Goal: Task Accomplishment & Management: Use online tool/utility

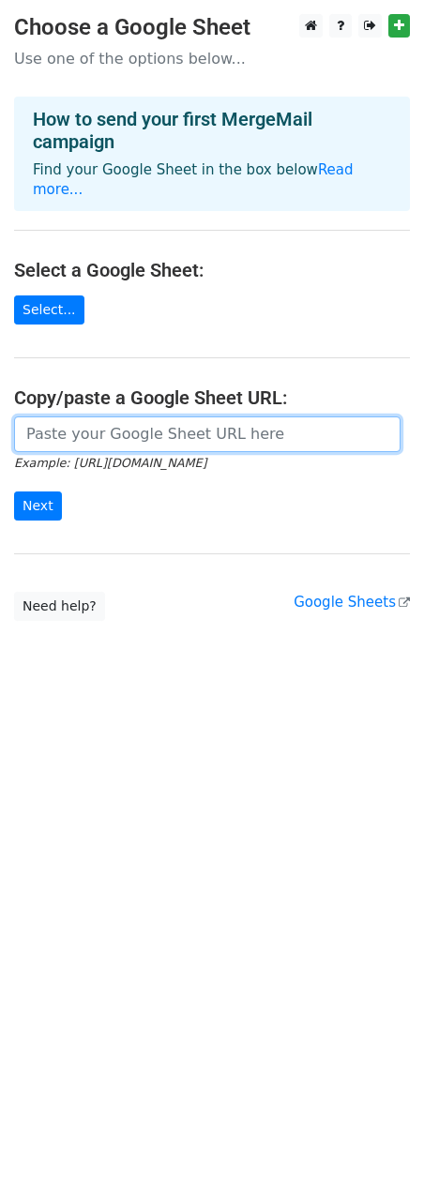
click at [104, 424] on input "url" at bounding box center [207, 435] width 387 height 36
paste input "https://docs.google.com/spreadsheets/d/1loh-34UNioQp0hCJ6rmuFQVJAj2FG0XAcA6XMG6…"
type input "https://docs.google.com/spreadsheets/d/1loh-34UNioQp0hCJ6rmuFQVJAj2FG0XAcA6XMG6…"
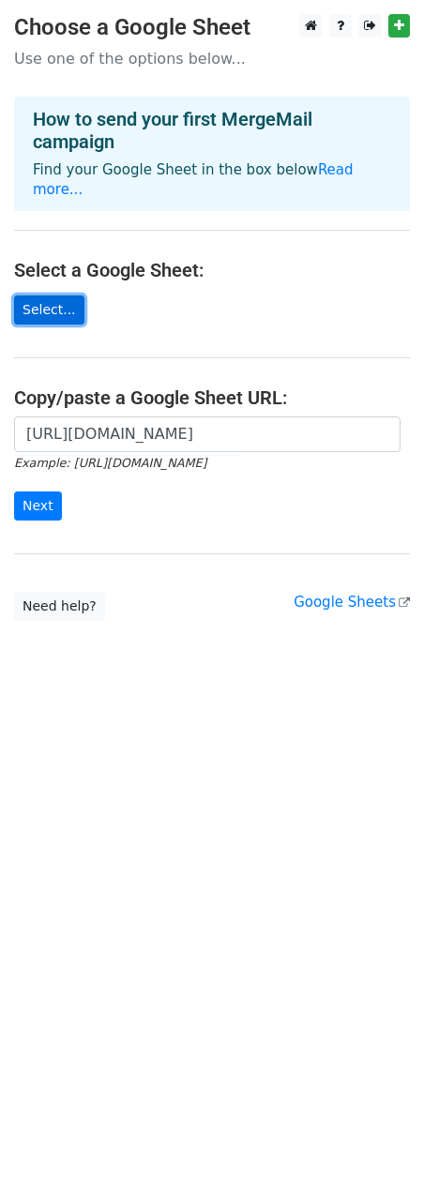
click at [49, 296] on link "Select..." at bounding box center [49, 310] width 70 height 29
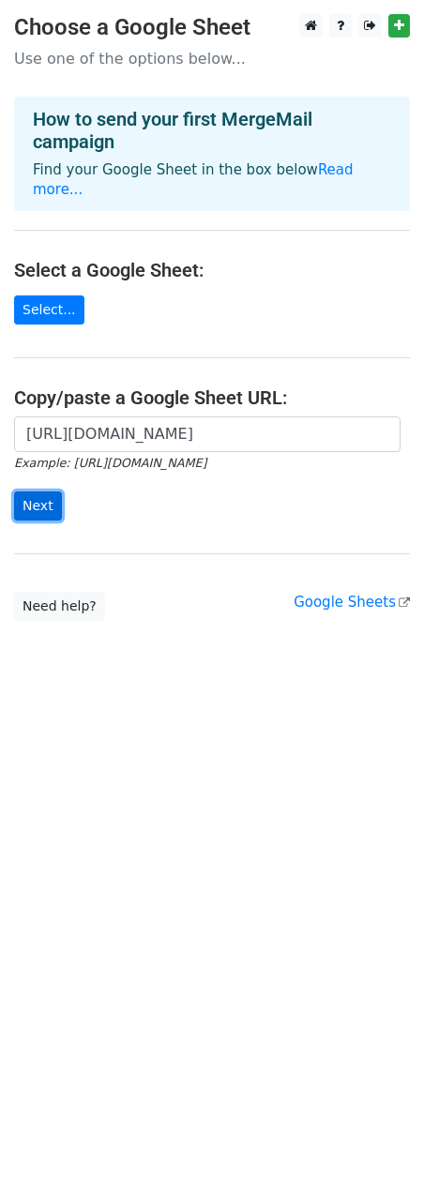
click at [38, 492] on input "Next" at bounding box center [38, 506] width 48 height 29
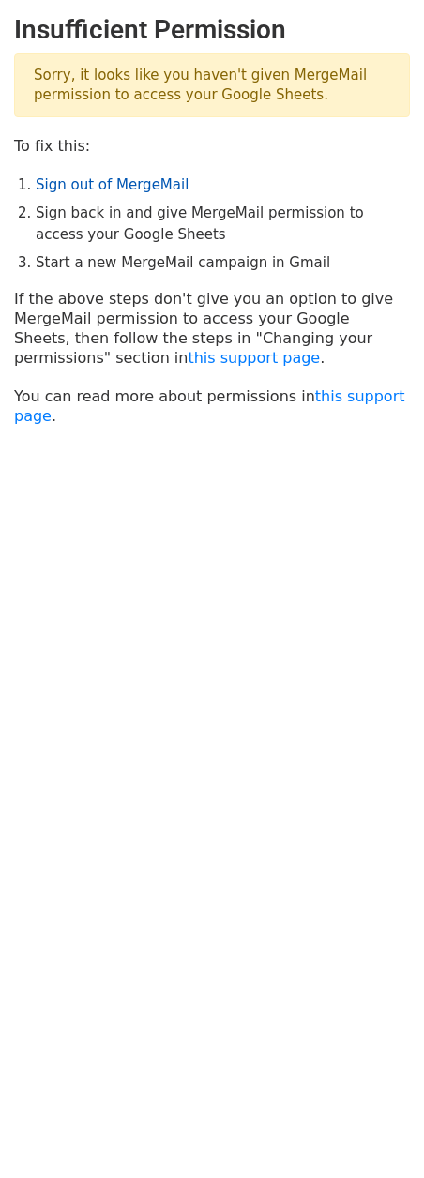
click at [114, 183] on link "Sign out of MergeMail" at bounding box center [112, 184] width 153 height 17
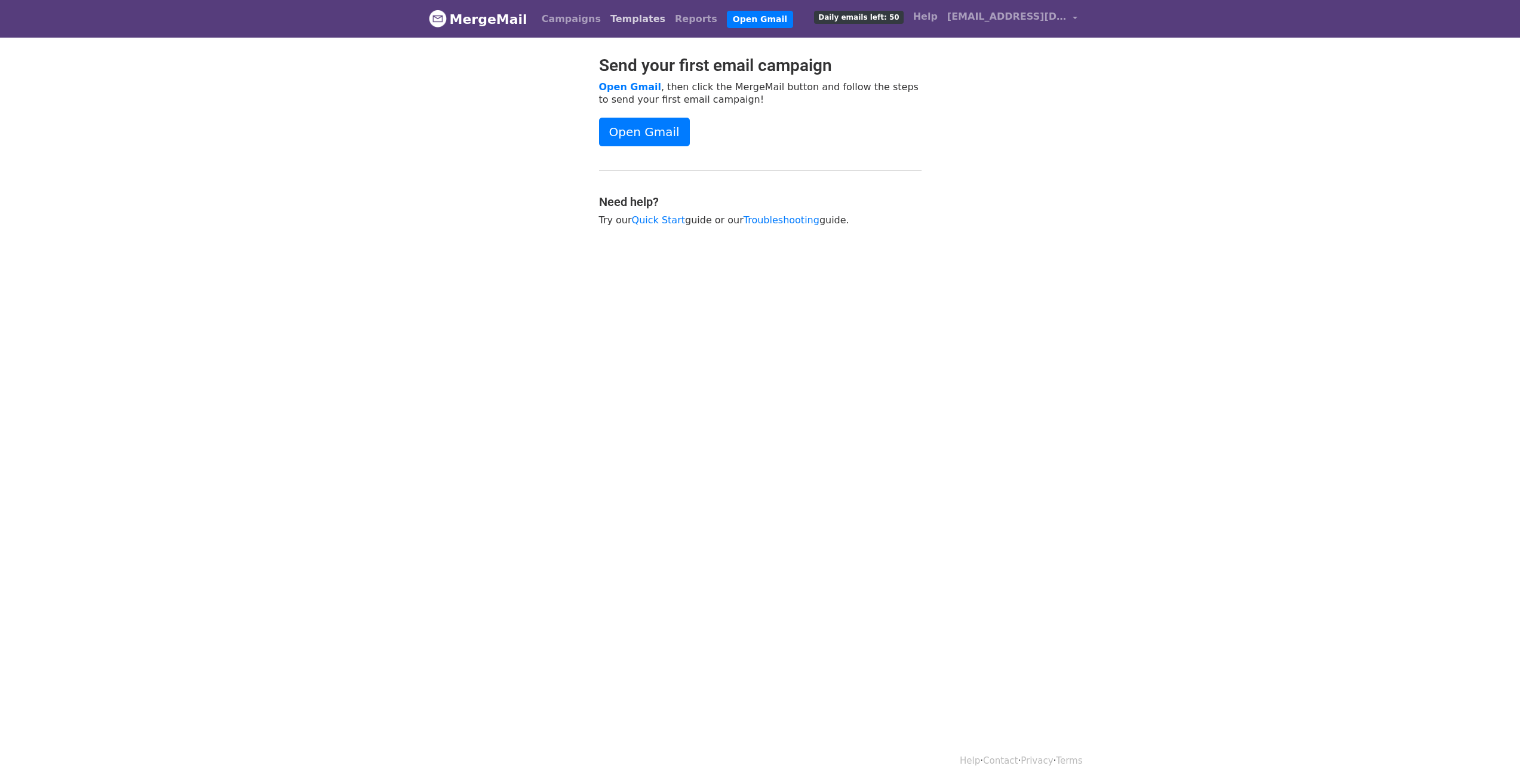
click at [617, 17] on link "Templates" at bounding box center [637, 19] width 64 height 24
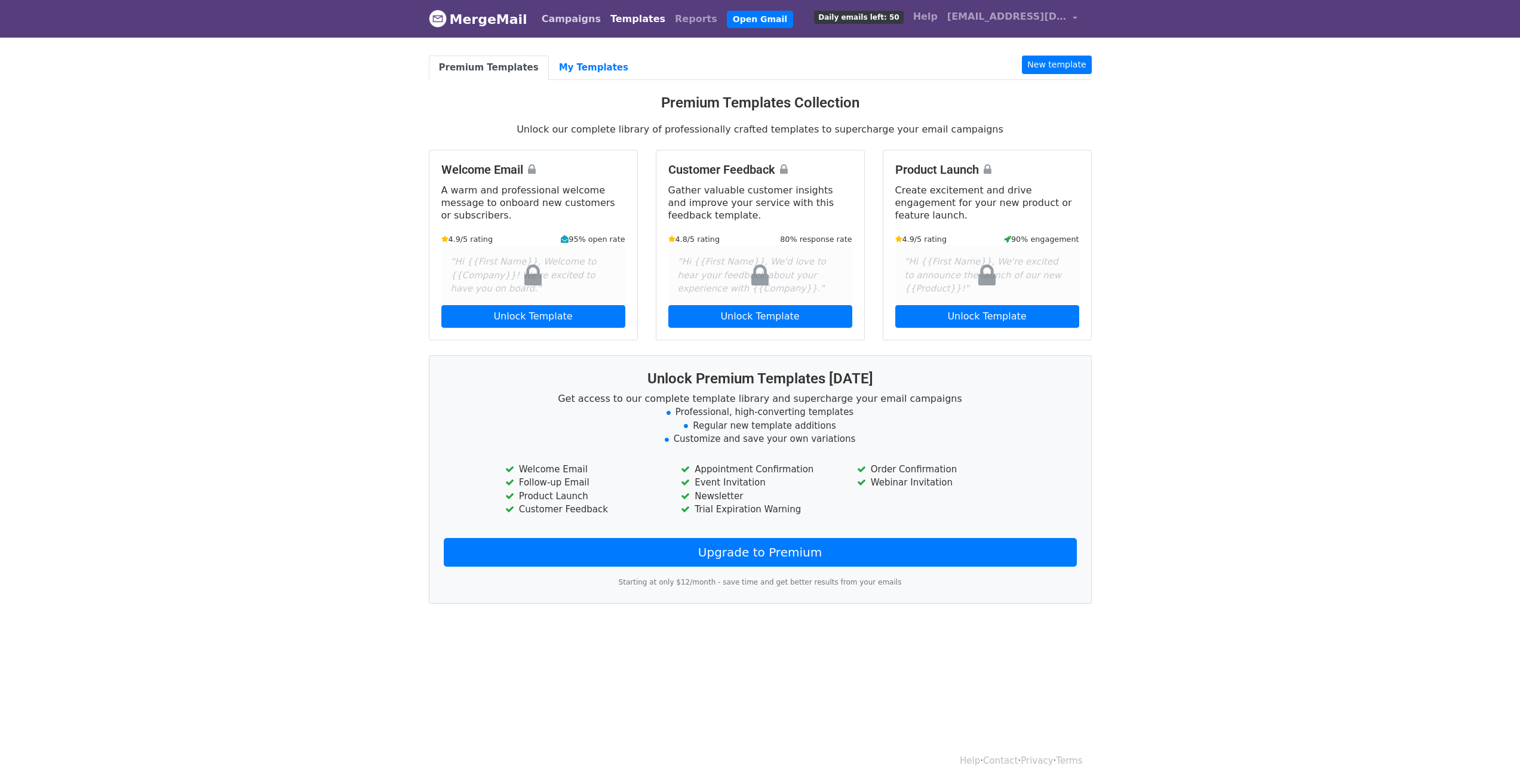
click at [565, 19] on link "Campaigns" at bounding box center [571, 19] width 69 height 24
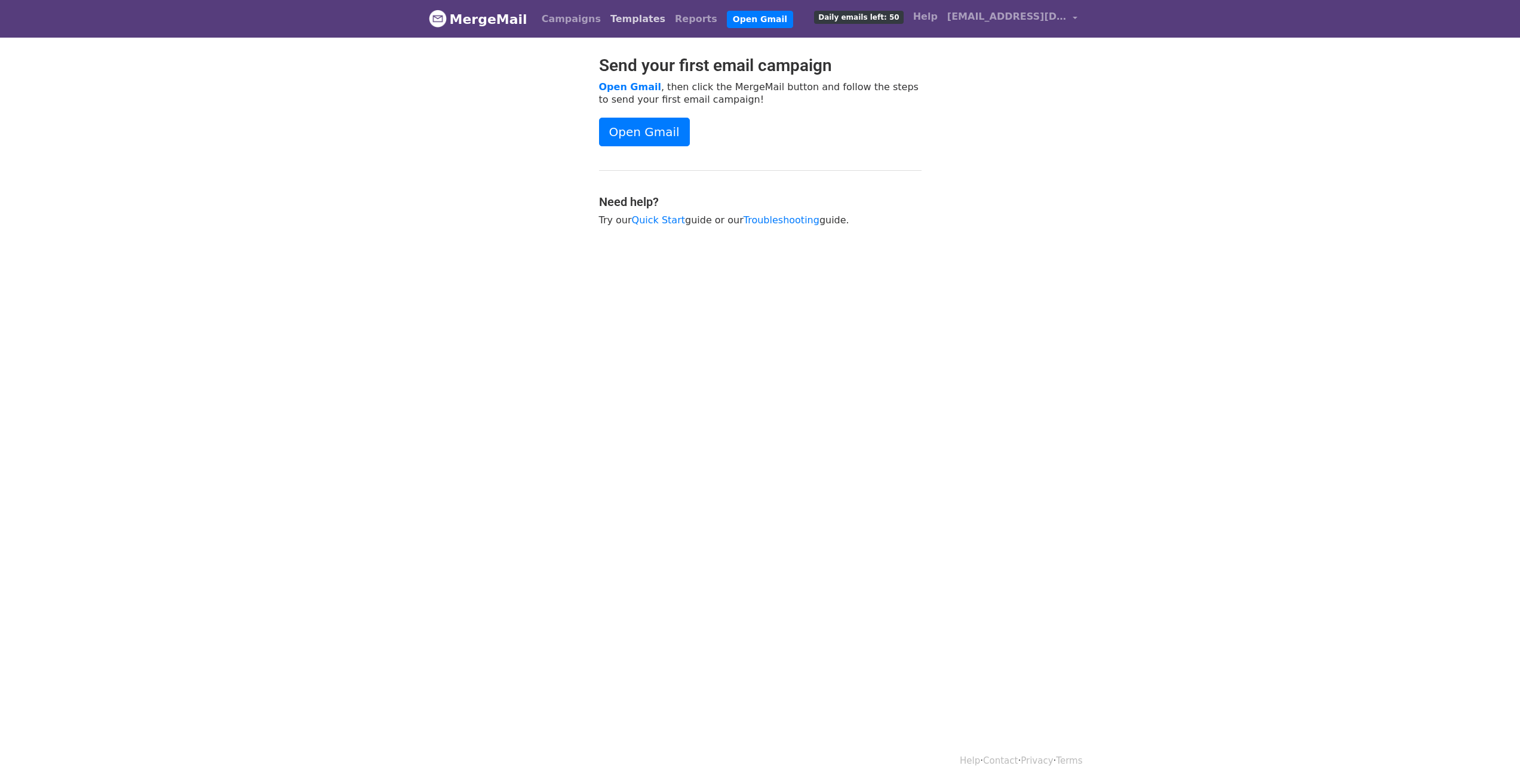
click at [621, 18] on link "Templates" at bounding box center [637, 19] width 64 height 24
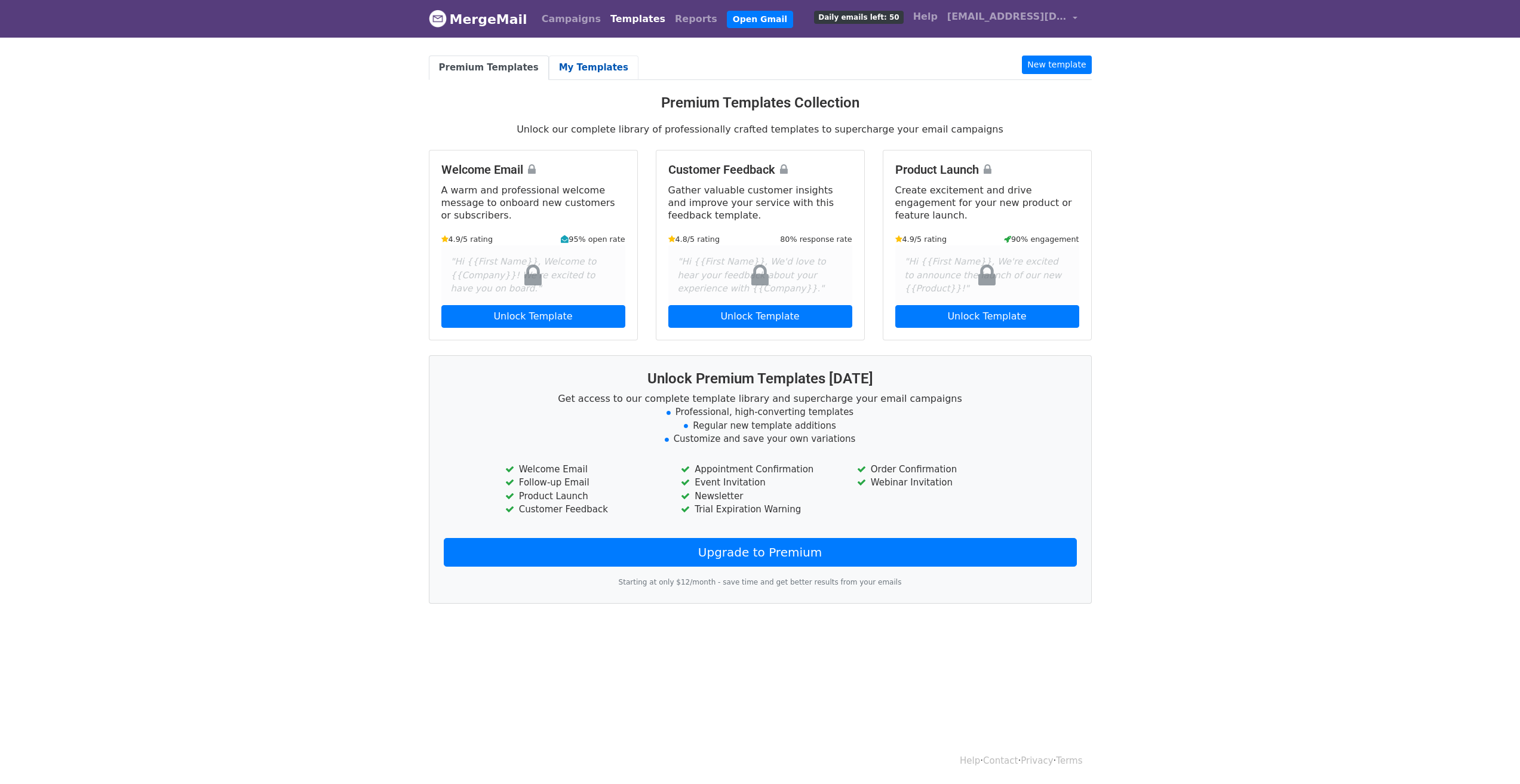
click at [566, 67] on link "My Templates" at bounding box center [593, 67] width 90 height 24
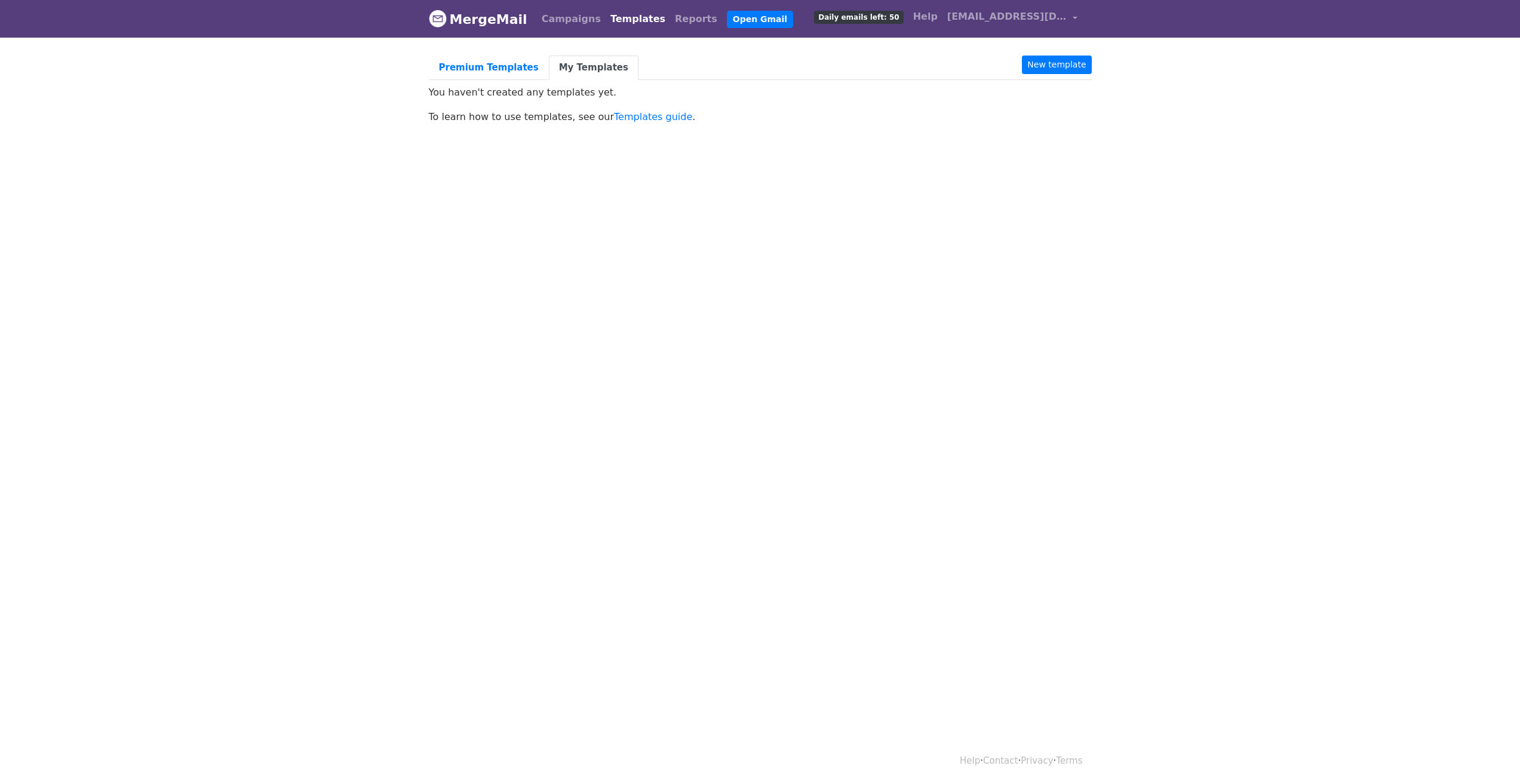
click at [493, 122] on p "To learn how to use templates, see our Templates guide ." at bounding box center [760, 117] width 663 height 13
click at [717, 234] on html "MergeMail Campaigns Templates Reports Open Gmail Daily emails left: 50 Help kc@…" at bounding box center [760, 392] width 1520 height 784
click at [1057, 57] on link "New template" at bounding box center [1056, 64] width 69 height 18
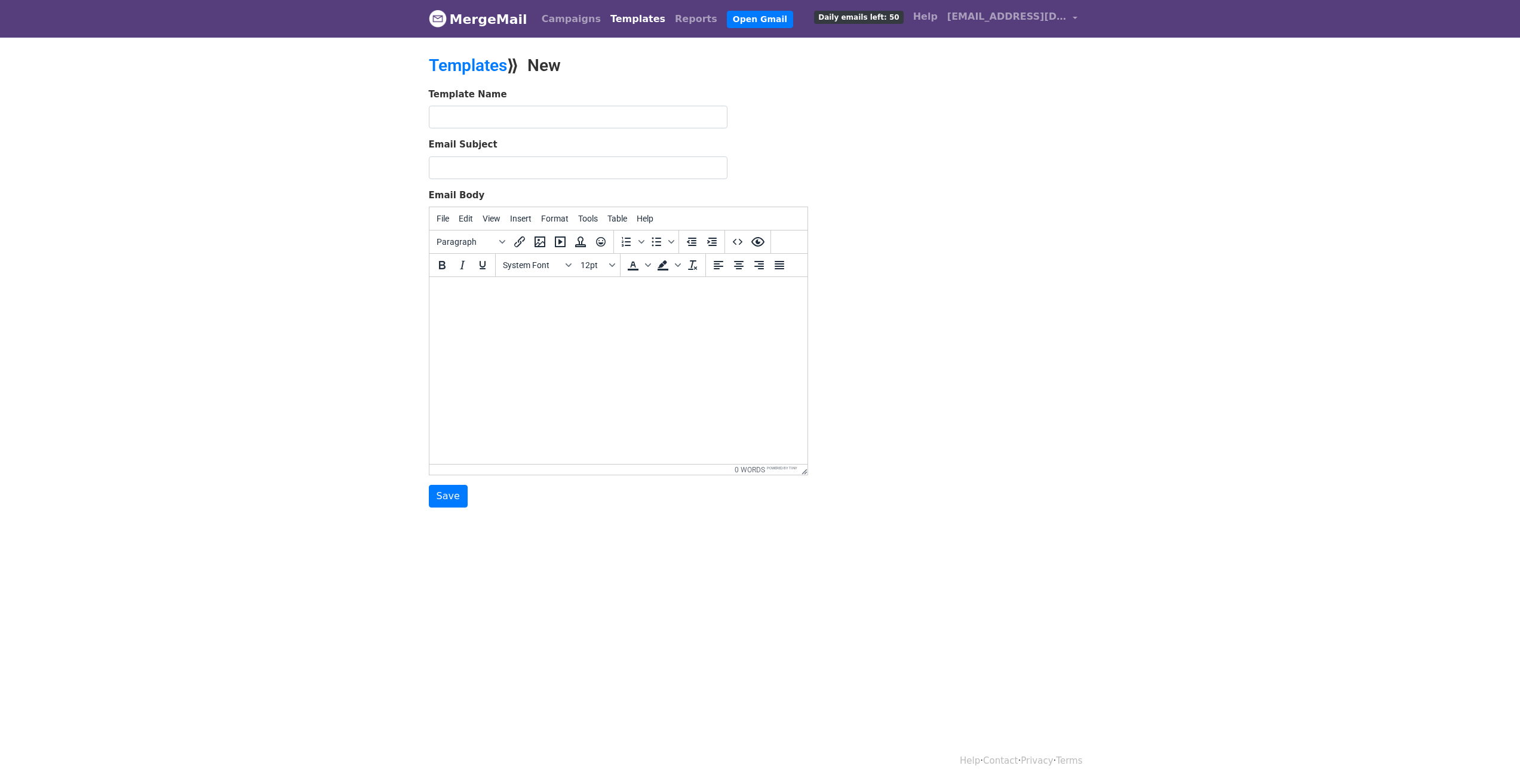
click at [472, 75] on div "Templates ⟫ New" at bounding box center [646, 71] width 454 height 32
click at [625, 23] on link "Templates" at bounding box center [637, 19] width 64 height 24
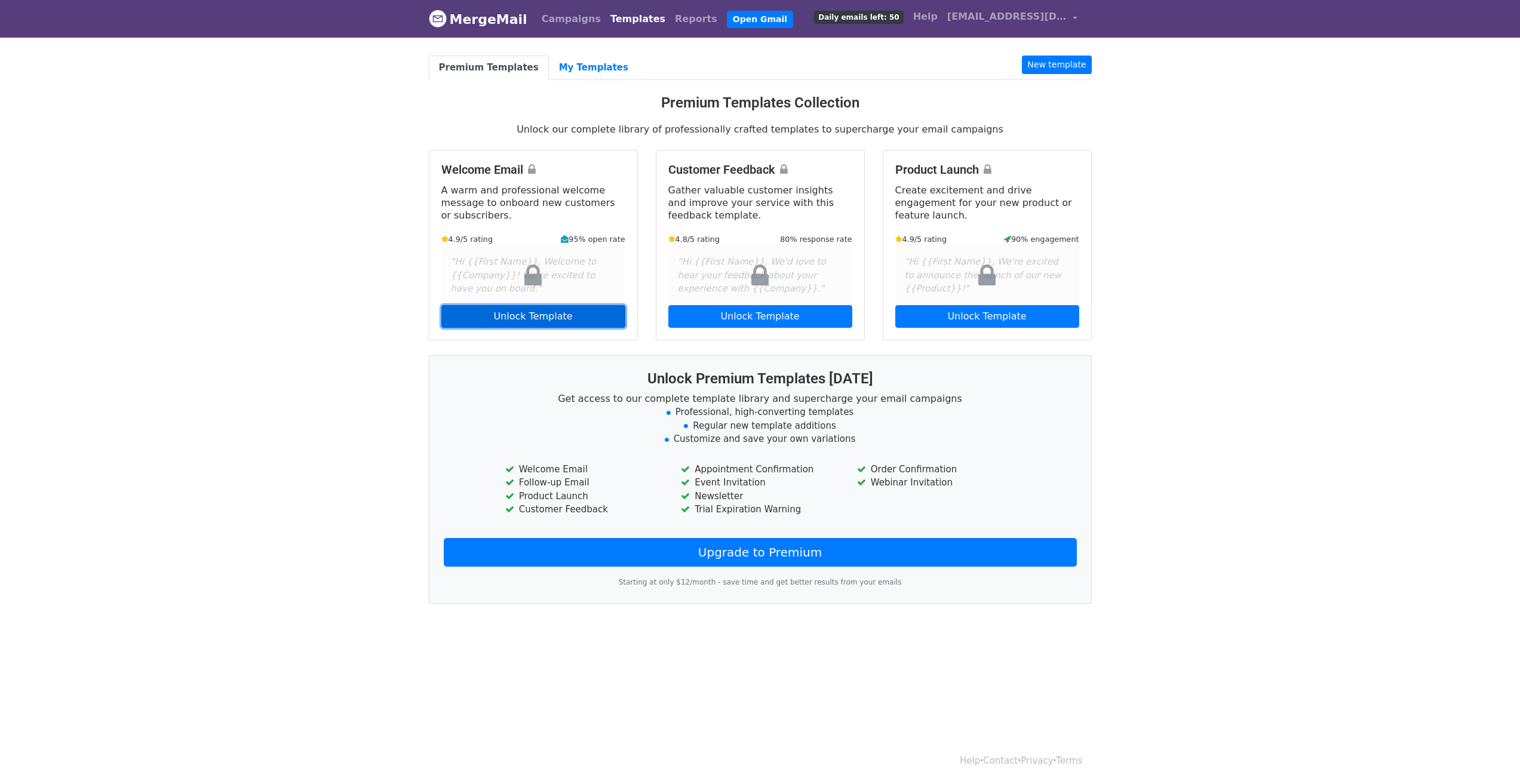
click at [533, 307] on link "Unlock Template" at bounding box center [533, 316] width 184 height 23
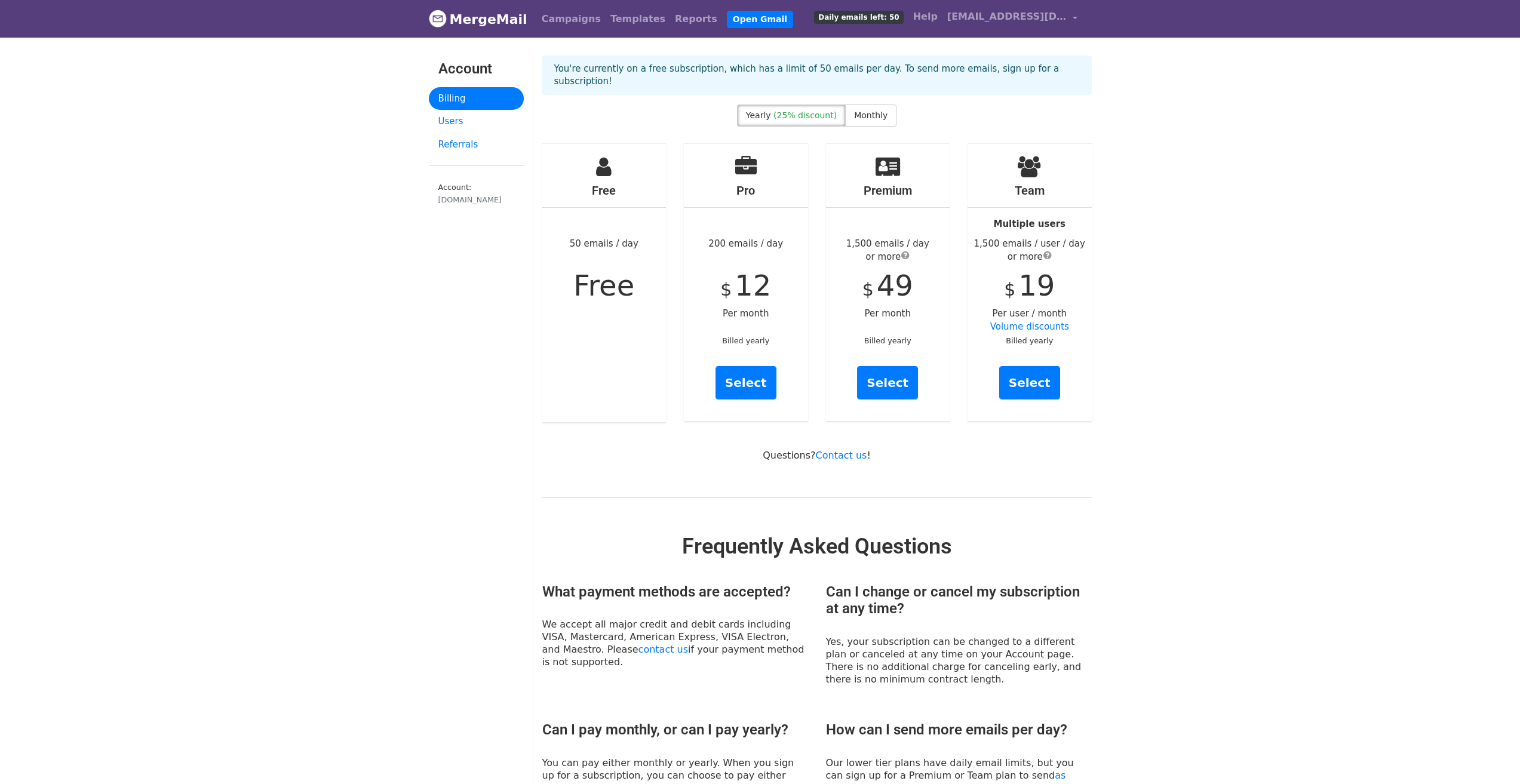
click at [621, 70] on p "You're currently on a free subscription, which has a limit of 50 emails per day…" at bounding box center [817, 75] width 526 height 25
click at [631, 90] on div "You're currently on a free subscription, which has a limit of 50 emails per day…" at bounding box center [817, 80] width 567 height 49
click at [575, 22] on link "Campaigns" at bounding box center [571, 19] width 69 height 24
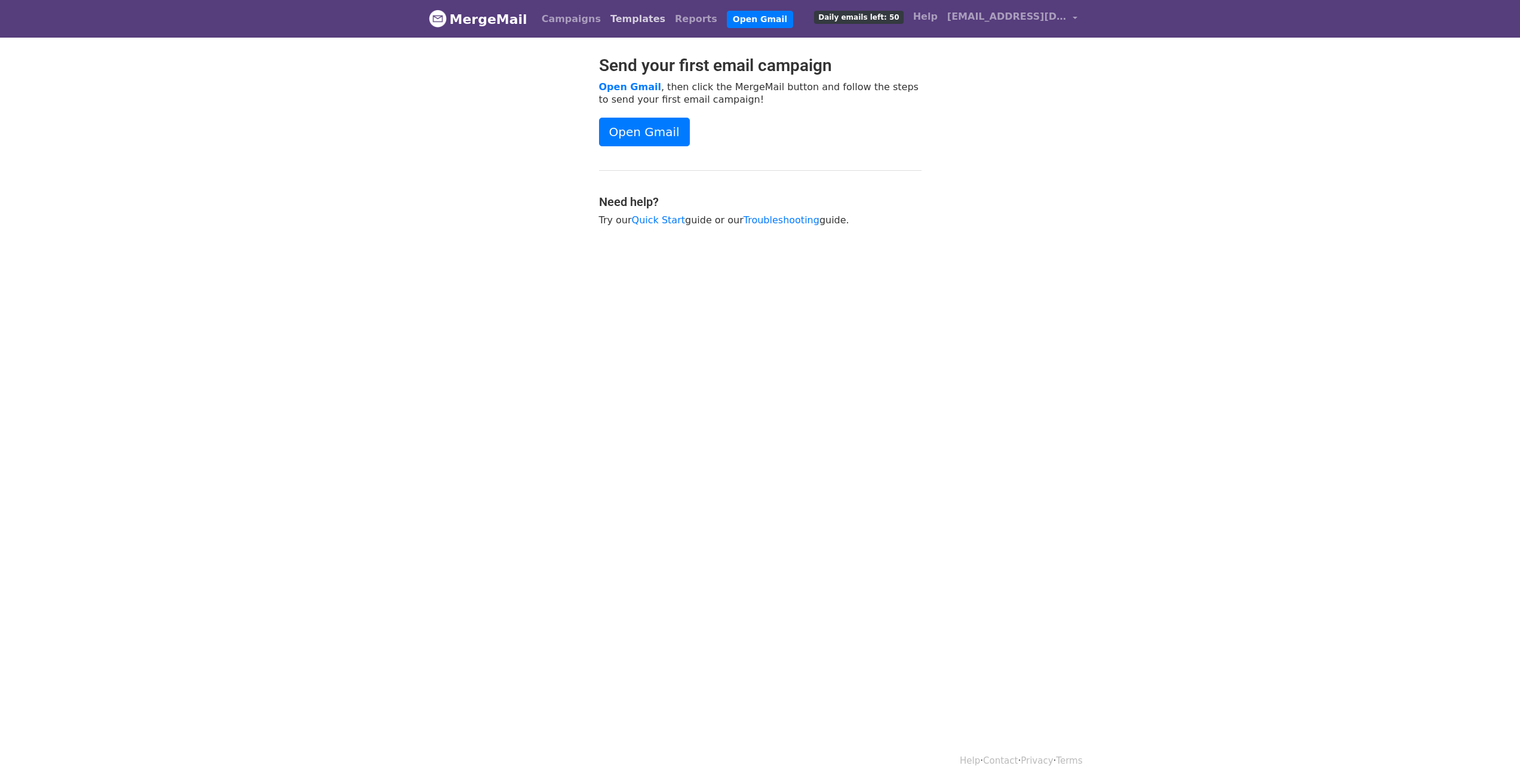
click at [613, 22] on link "Templates" at bounding box center [637, 19] width 64 height 24
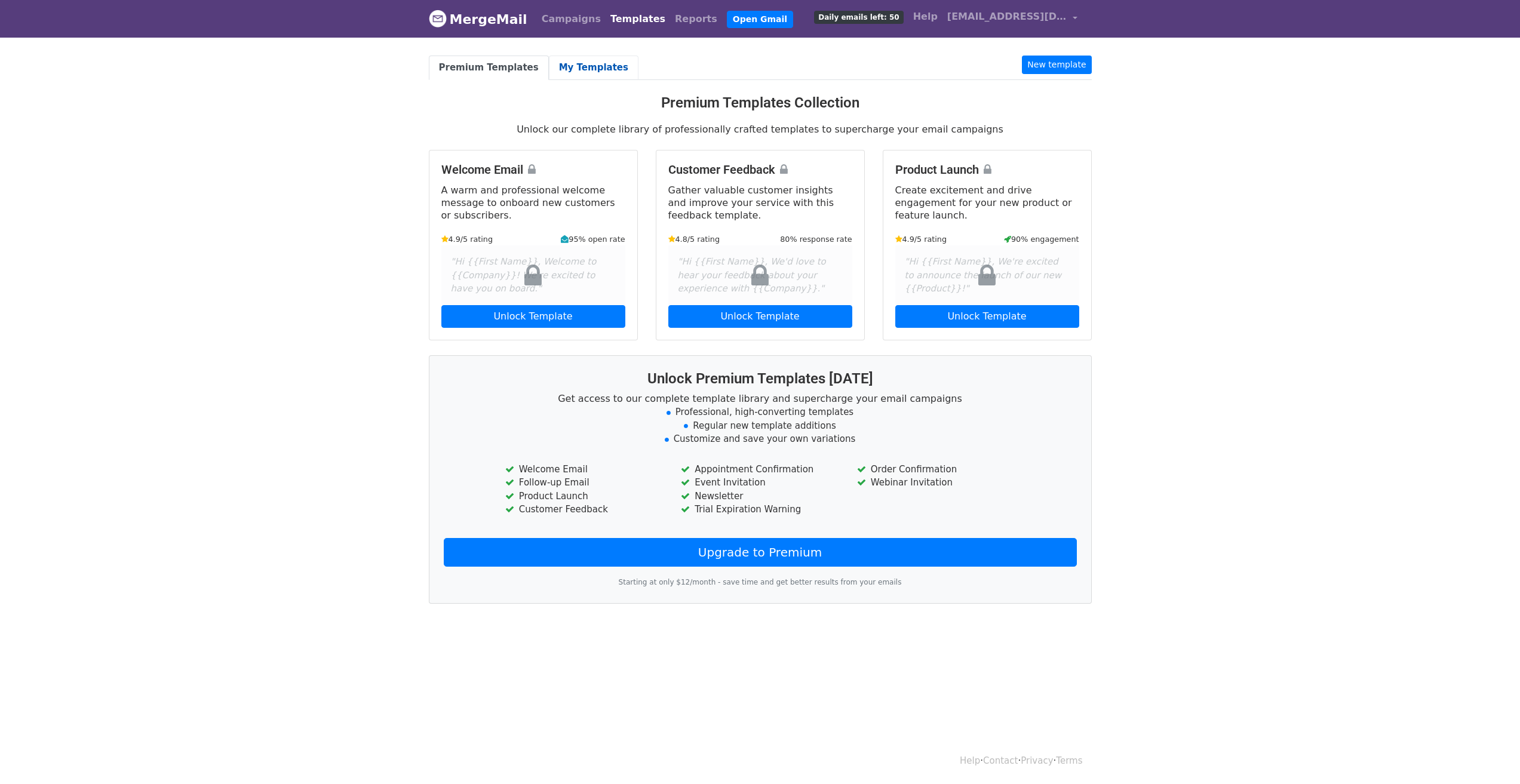
click at [559, 69] on link "My Templates" at bounding box center [593, 67] width 90 height 24
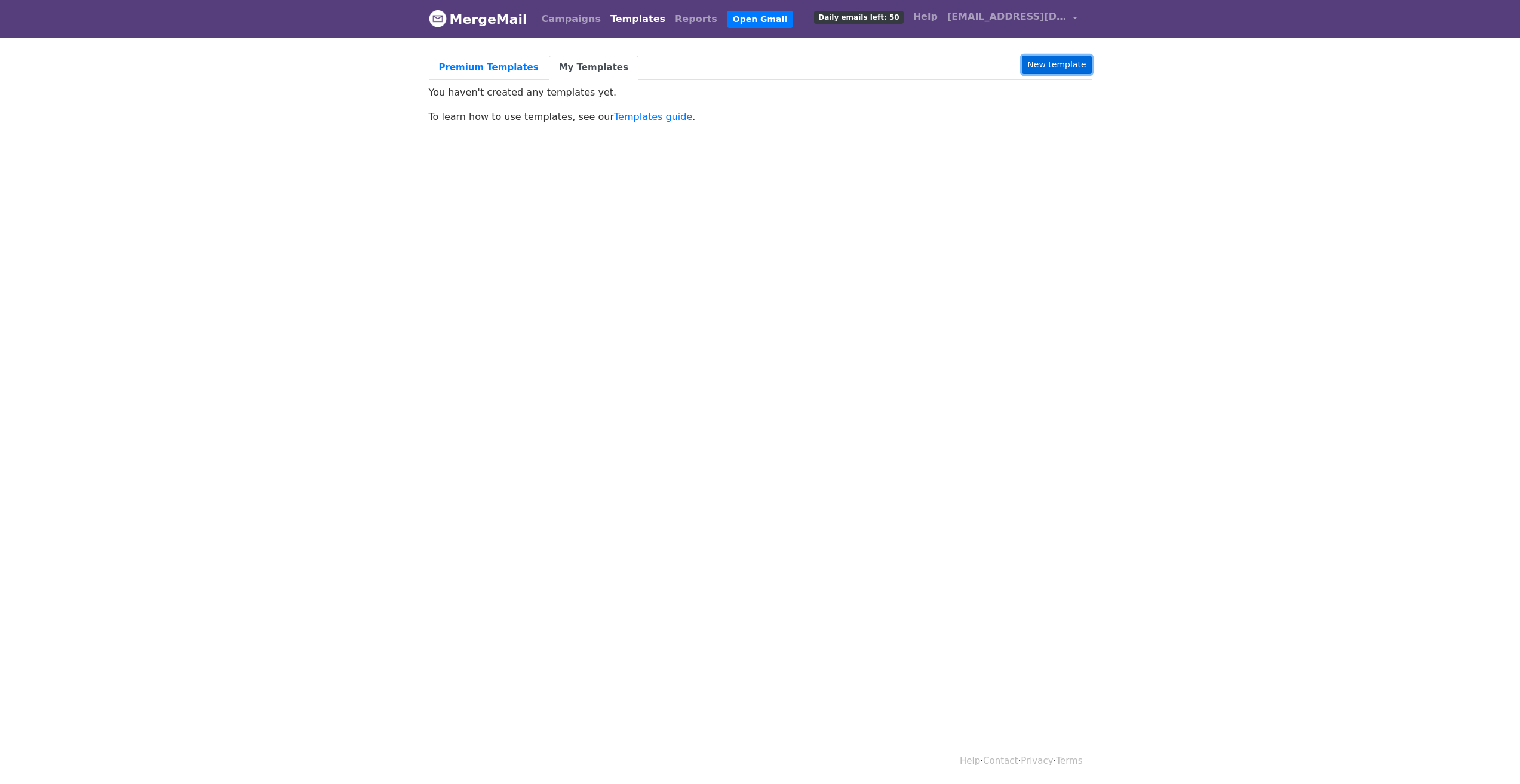
click at [1053, 66] on link "New template" at bounding box center [1056, 64] width 69 height 18
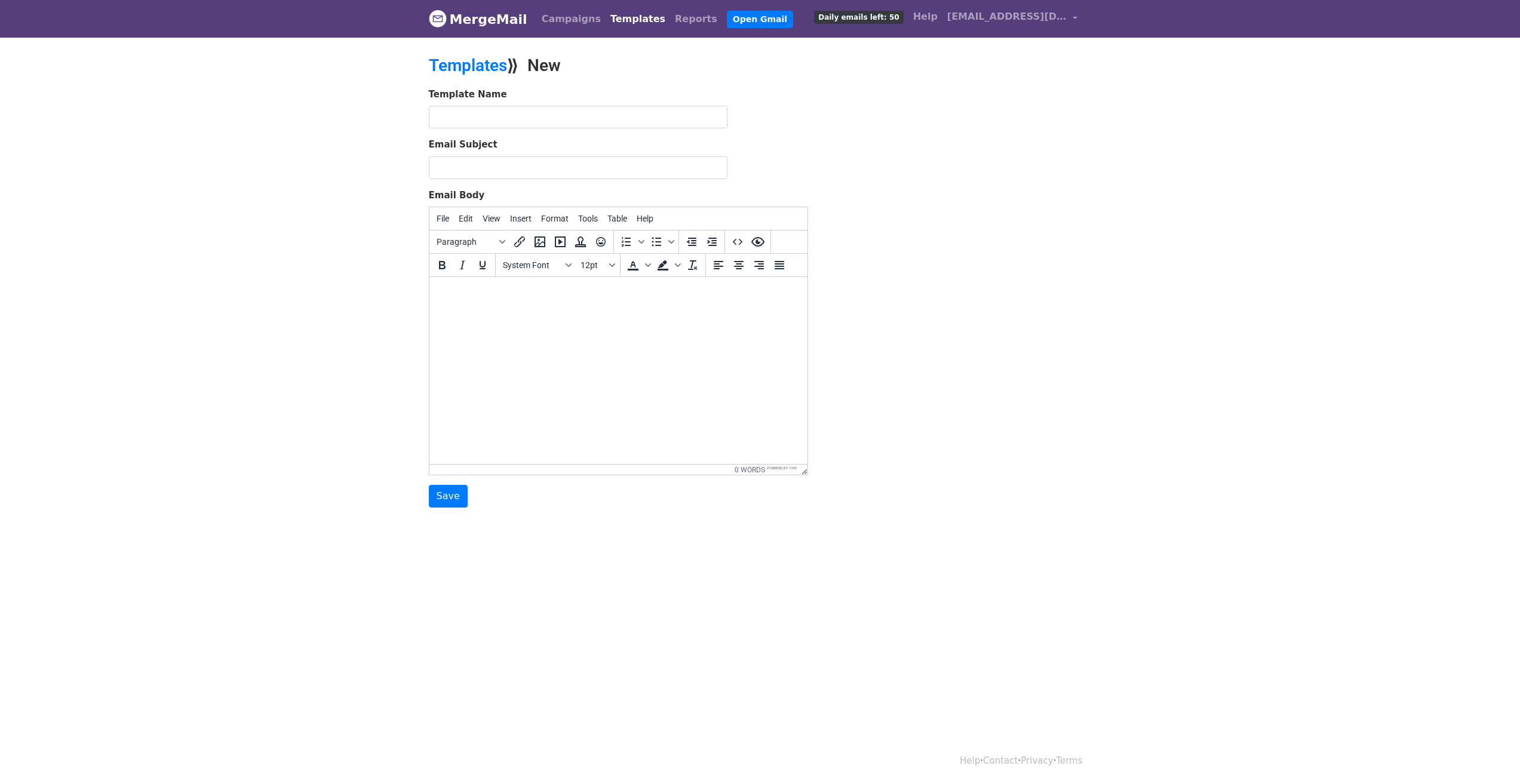
click at [633, 309] on html at bounding box center [618, 293] width 378 height 32
click at [534, 303] on html at bounding box center [618, 293] width 378 height 32
click at [610, 309] on html at bounding box center [618, 293] width 378 height 32
click at [442, 290] on body at bounding box center [618, 293] width 359 height 13
click at [507, 300] on html at bounding box center [618, 293] width 378 height 32
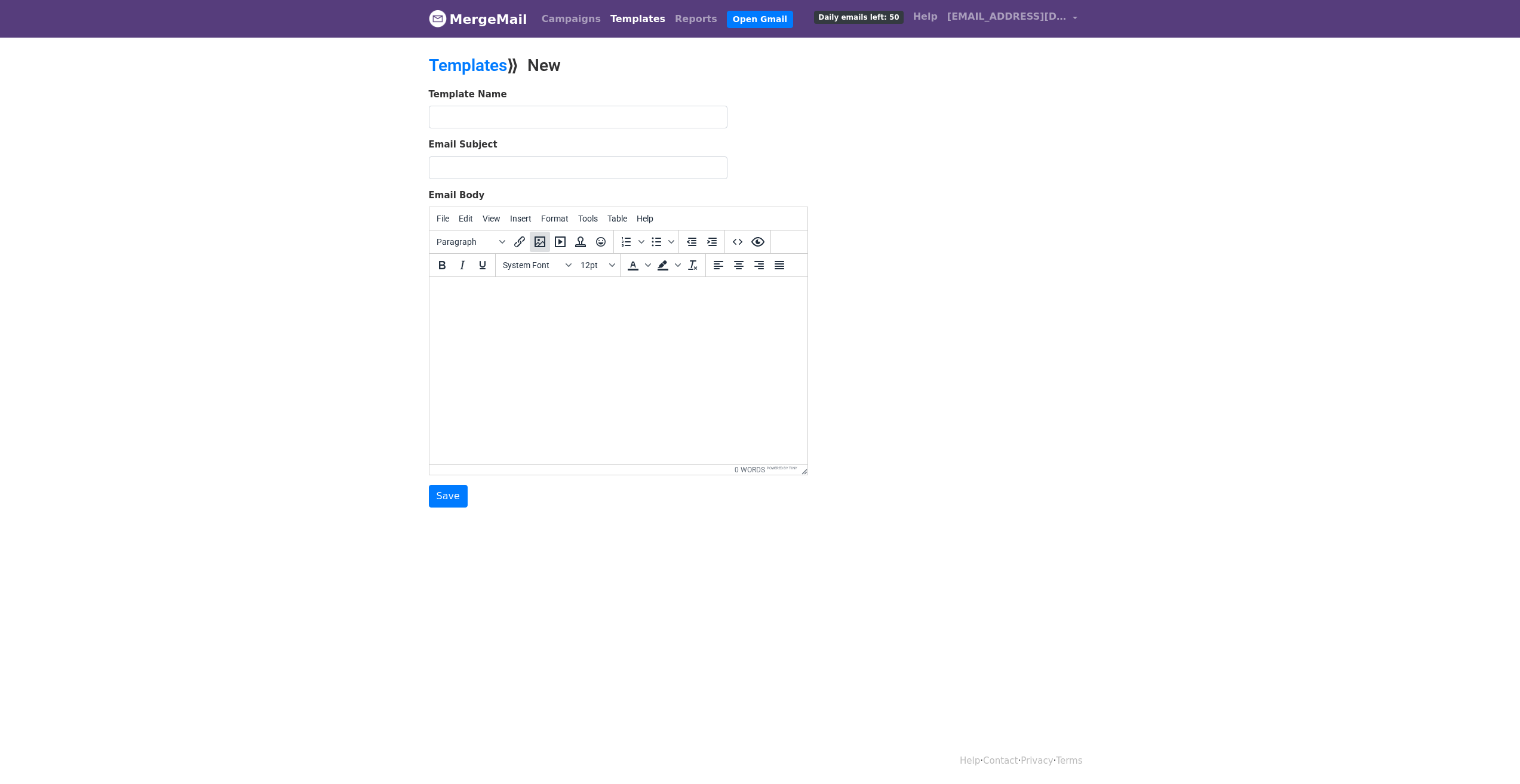
click at [542, 241] on icon "Insert/edit image" at bounding box center [540, 242] width 15 height 15
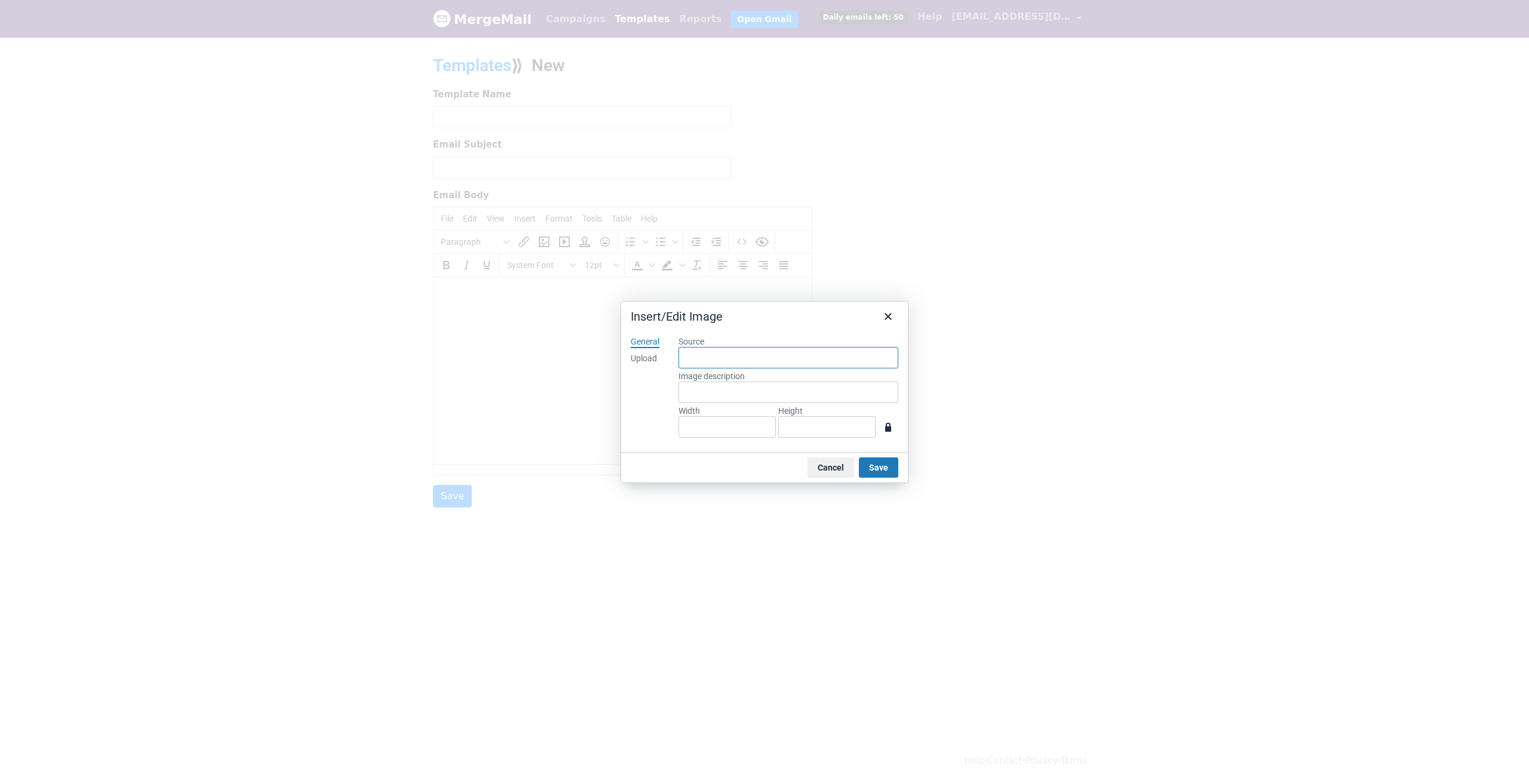
click at [719, 362] on input "Source" at bounding box center [788, 358] width 220 height 22
click at [644, 356] on div "Upload" at bounding box center [644, 358] width 26 height 12
click at [794, 400] on button "Browse for an image" at bounding box center [789, 399] width 101 height 20
type input "2560"
type input "296"
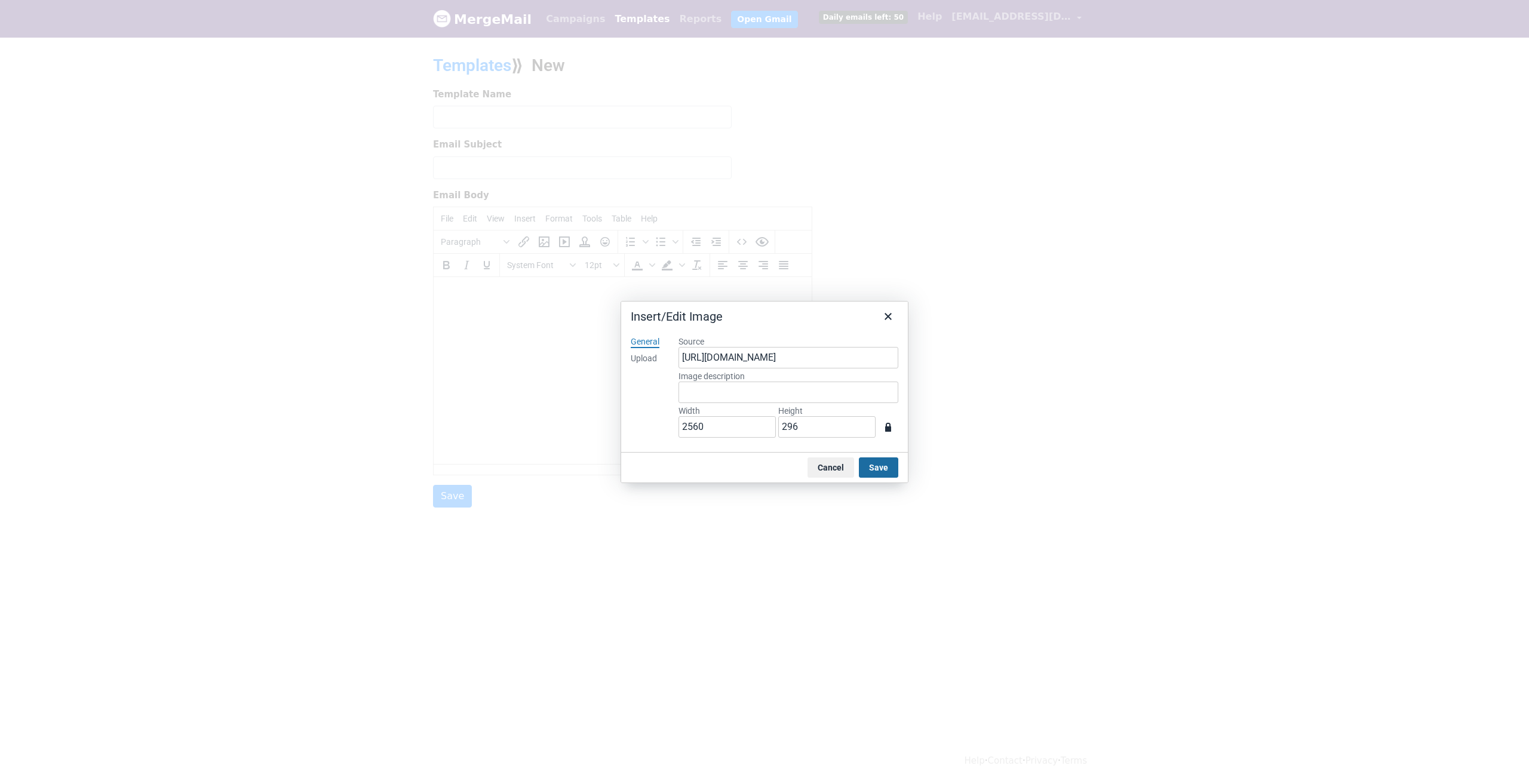
click at [881, 466] on button "Save" at bounding box center [878, 468] width 39 height 20
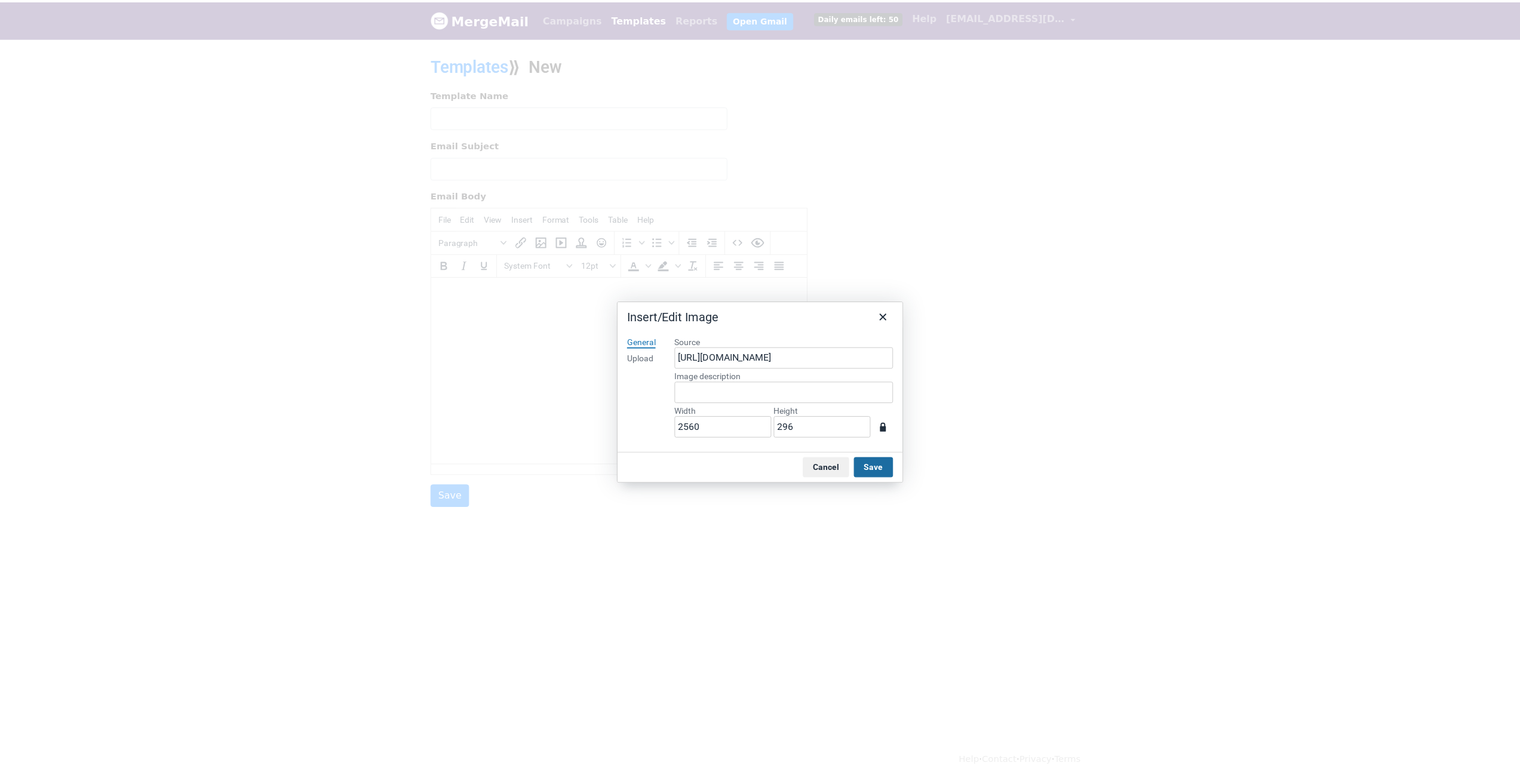
scroll to position [15, 10]
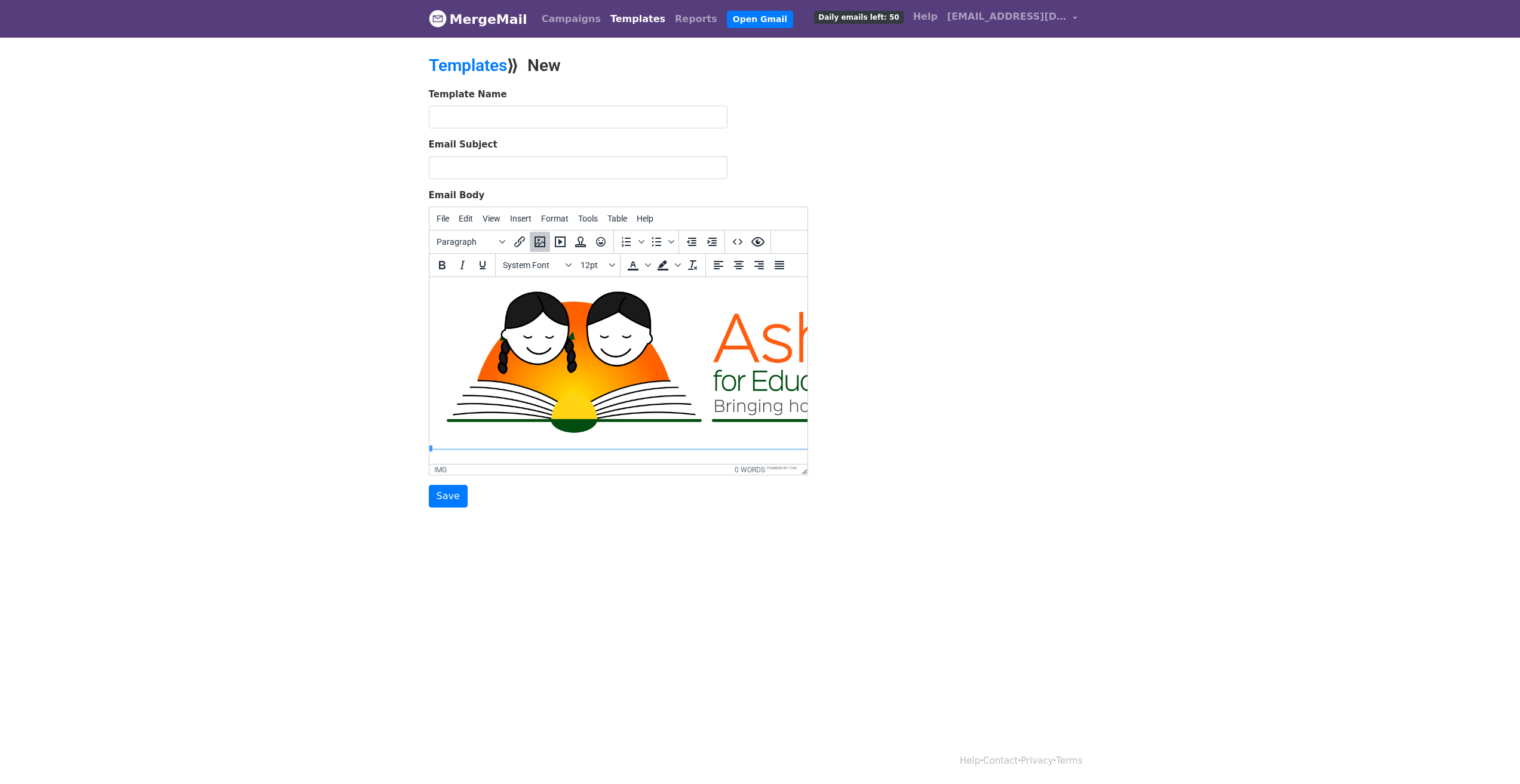
click at [643, 385] on img at bounding box center [1193, 360] width 1529 height 177
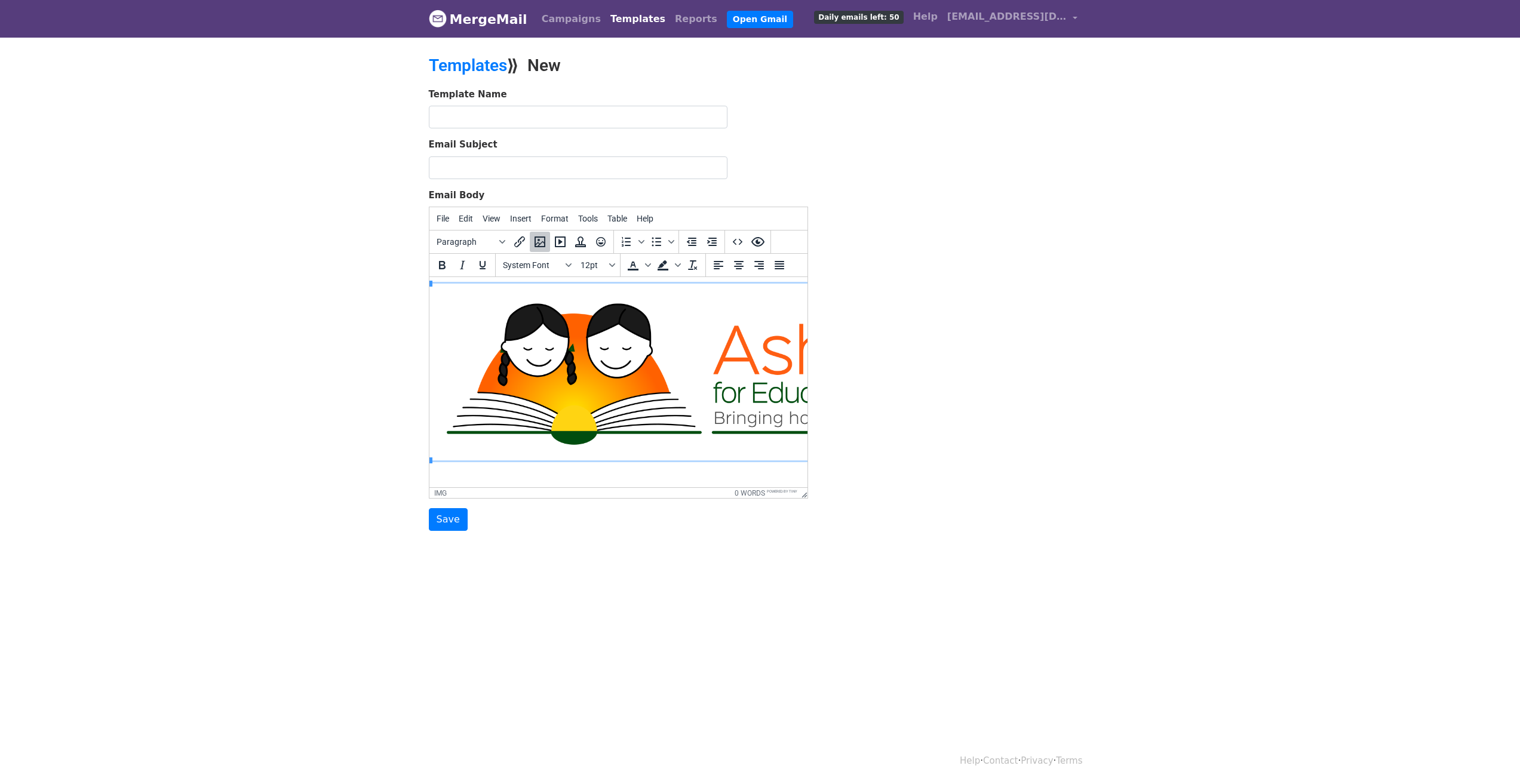
scroll to position [0, 10]
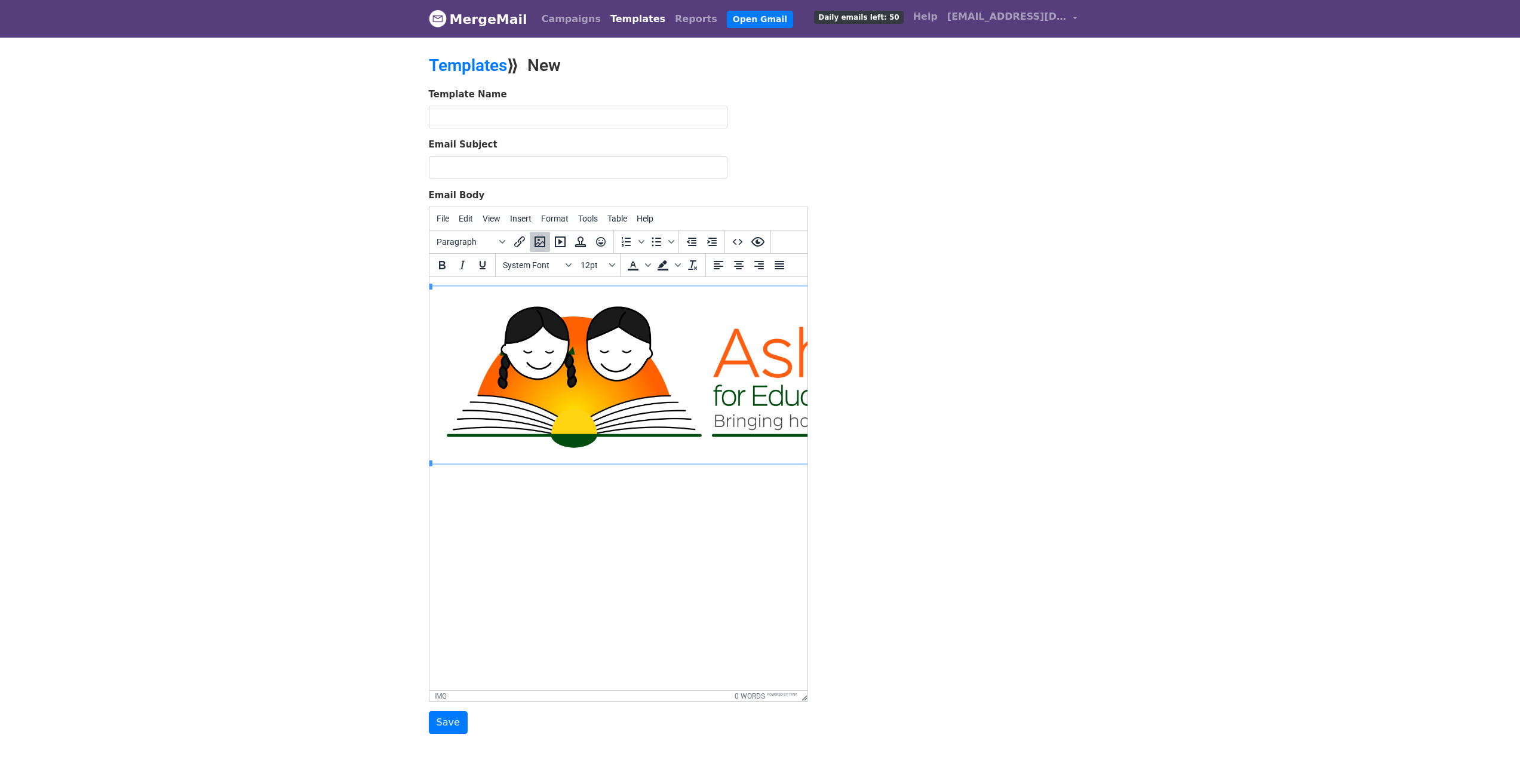
drag, startPoint x: 804, startPoint y: 472, endPoint x: 938, endPoint y: 699, distance: 263.6
click at [619, 399] on img at bounding box center [1193, 375] width 1529 height 177
click at [541, 239] on icon "Insert/edit image" at bounding box center [540, 242] width 15 height 15
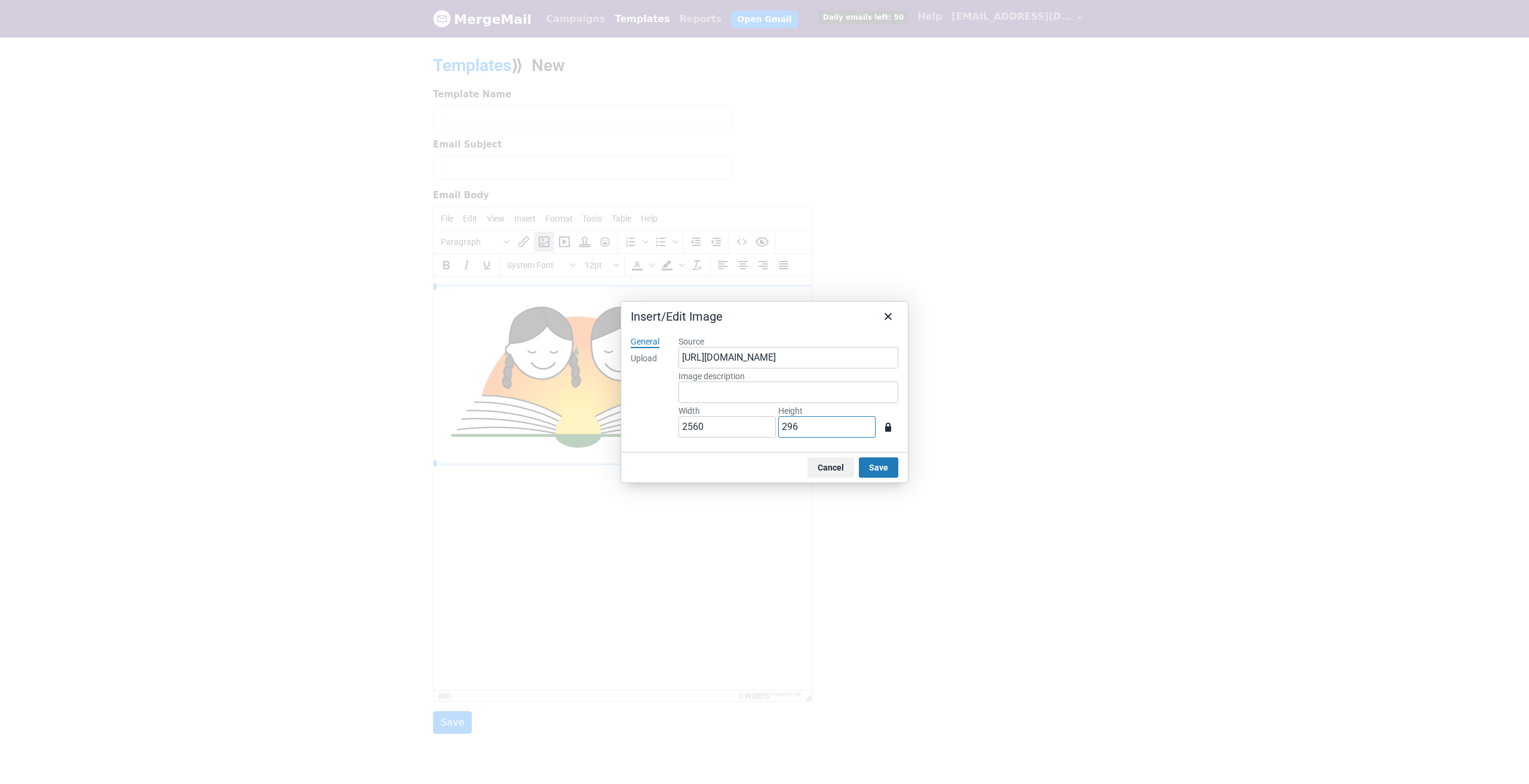
drag, startPoint x: 823, startPoint y: 426, endPoint x: 768, endPoint y: 424, distance: 55.0
click at [768, 424] on div "Width 2560 Height 296" at bounding box center [788, 423] width 220 height 34
type input "69"
type input "8"
type input "692"
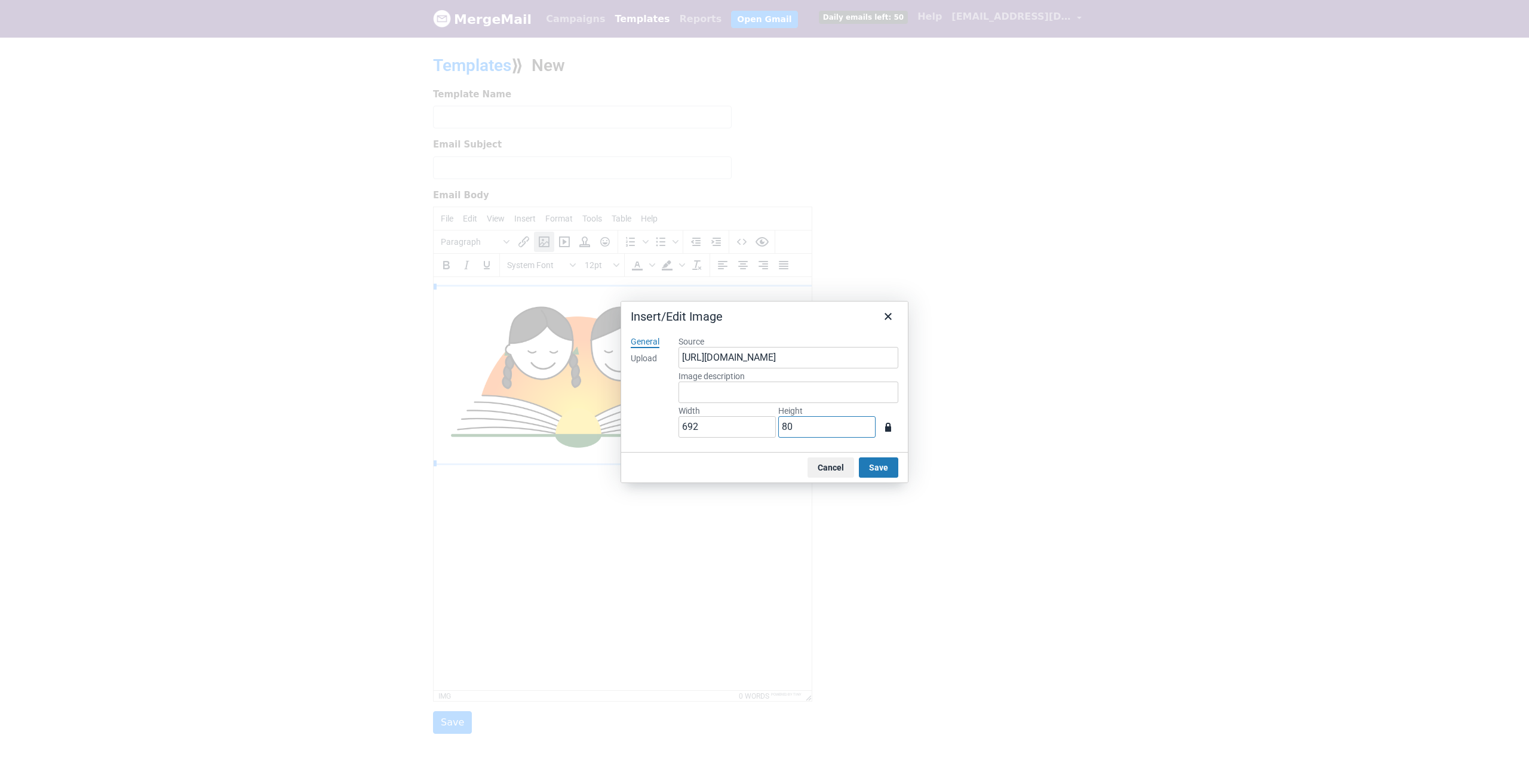
type input "80"
click at [869, 466] on button "Save" at bounding box center [878, 468] width 39 height 20
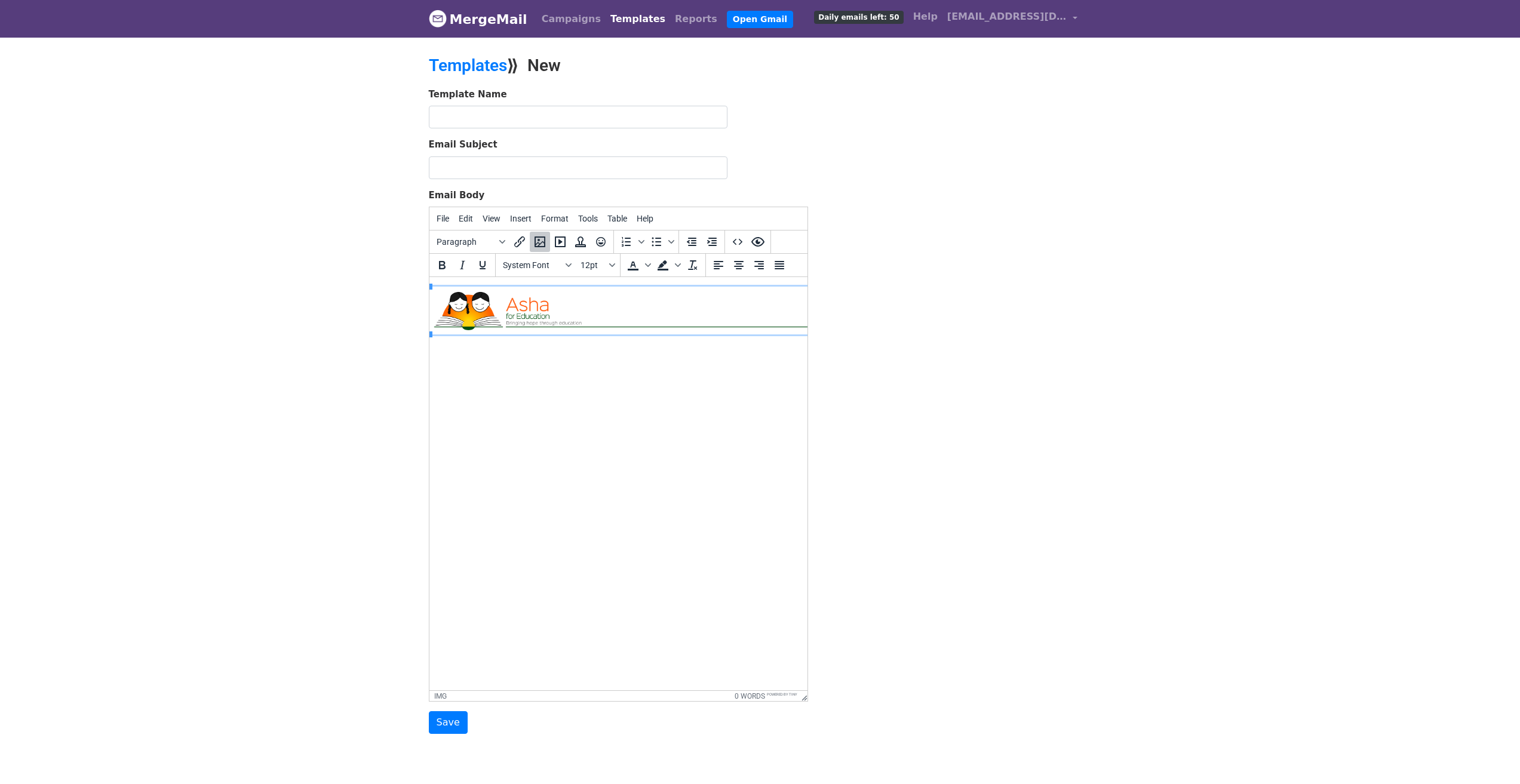
click at [609, 345] on body at bounding box center [609, 319] width 359 height 65
click at [561, 347] on html at bounding box center [609, 312] width 378 height 71
